Goal: Transaction & Acquisition: Purchase product/service

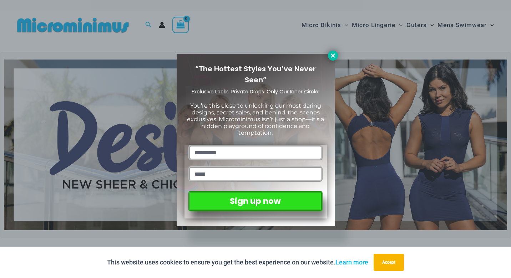
click at [332, 55] on icon at bounding box center [333, 55] width 6 height 6
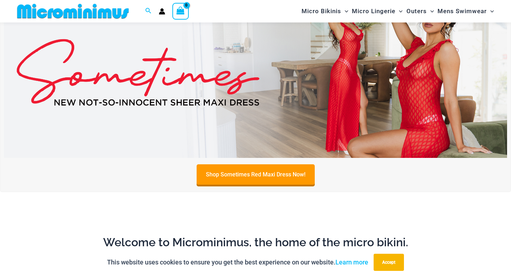
scroll to position [277, 0]
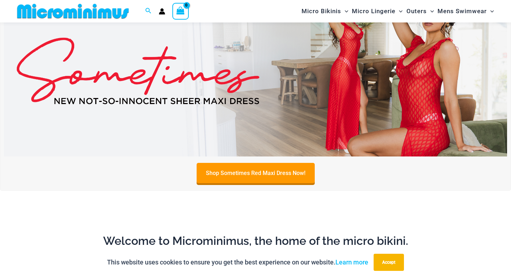
click at [206, 130] on img at bounding box center [255, 71] width 503 height 171
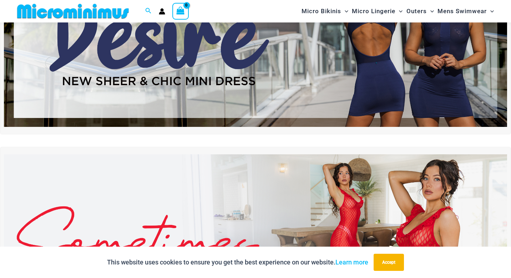
scroll to position [0, 0]
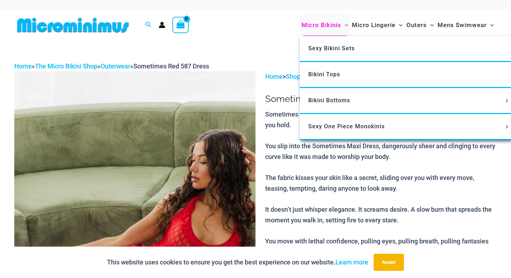
click at [313, 26] on span "Micro Bikinis" at bounding box center [322, 25] width 40 height 18
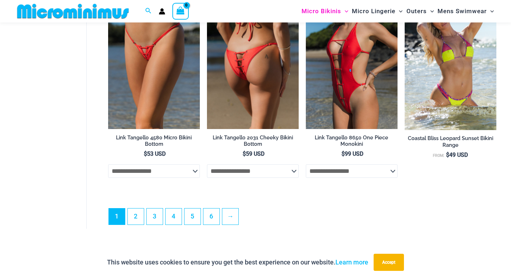
scroll to position [1719, 0]
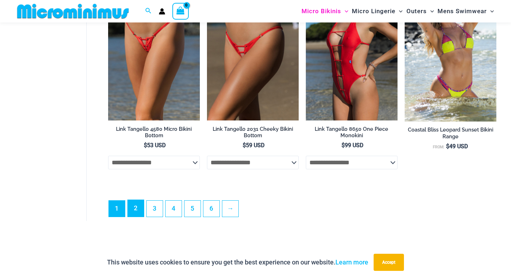
click at [138, 214] on link "2" at bounding box center [136, 208] width 16 height 17
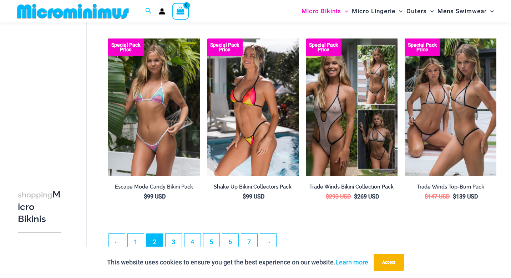
scroll to position [1543, 0]
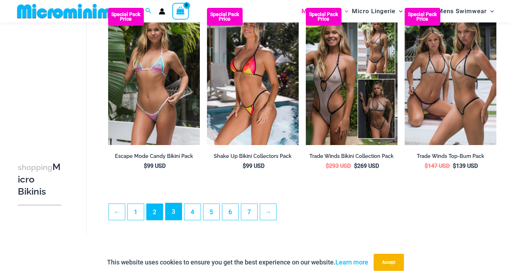
click at [176, 217] on link "3" at bounding box center [174, 212] width 16 height 17
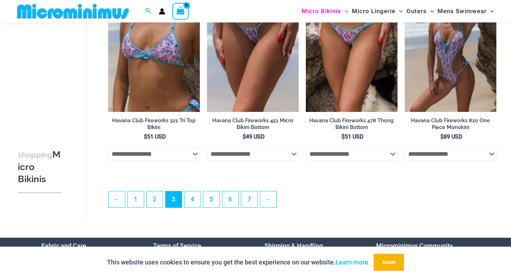
scroll to position [1604, 0]
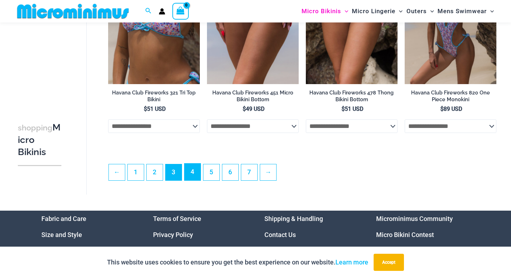
click at [194, 180] on link "4" at bounding box center [193, 172] width 16 height 17
